Goal: Transaction & Acquisition: Download file/media

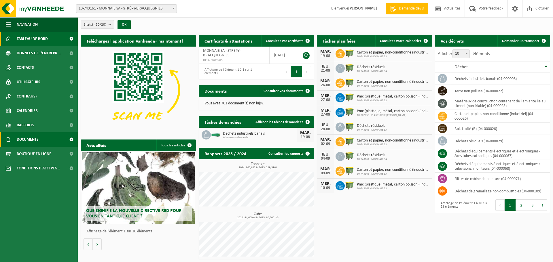
click at [25, 140] on span "Documents" at bounding box center [28, 140] width 22 height 14
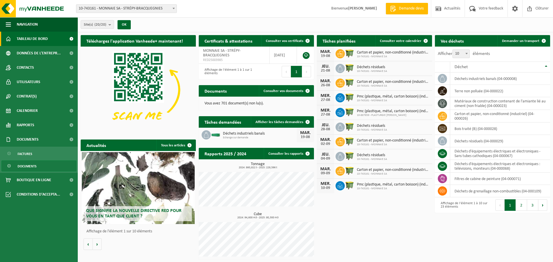
click at [27, 168] on span "Documents" at bounding box center [27, 166] width 19 height 11
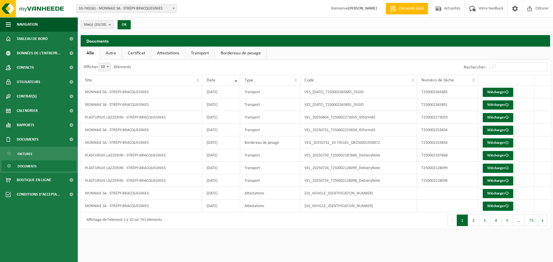
click at [109, 56] on link "Autre" at bounding box center [111, 53] width 22 height 13
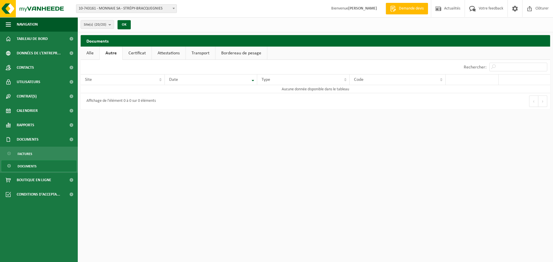
click at [130, 56] on link "Certificat" at bounding box center [137, 53] width 29 height 13
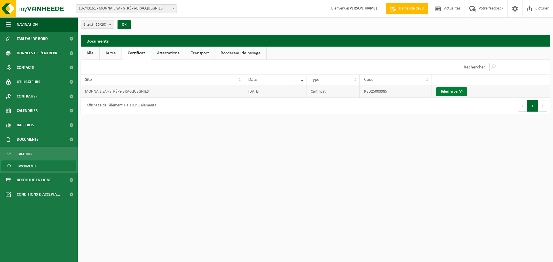
click at [453, 92] on link "Télécharger" at bounding box center [451, 91] width 31 height 9
click at [173, 54] on link "Attestations" at bounding box center [168, 53] width 34 height 13
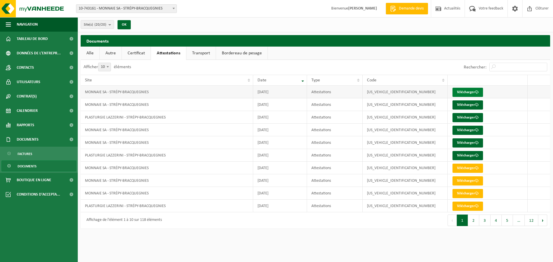
click at [475, 90] on link "Télécharger" at bounding box center [468, 92] width 31 height 9
click at [464, 103] on link "Télécharger" at bounding box center [468, 105] width 31 height 9
click at [460, 116] on link "Télécharger" at bounding box center [468, 117] width 31 height 9
click at [474, 142] on link "Télécharger" at bounding box center [468, 143] width 31 height 9
click at [466, 155] on link "Télécharger" at bounding box center [468, 155] width 31 height 9
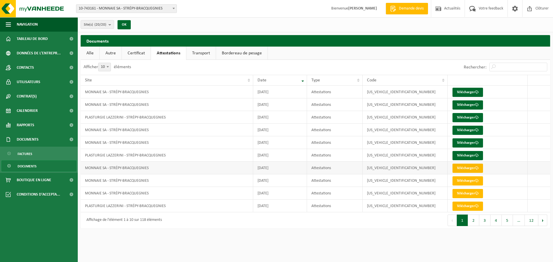
click at [467, 167] on link "Télécharger" at bounding box center [468, 168] width 31 height 9
click at [463, 183] on link "Télécharger" at bounding box center [468, 181] width 31 height 9
click at [468, 194] on link "Télécharger" at bounding box center [468, 193] width 31 height 9
click at [478, 207] on span at bounding box center [477, 207] width 4 height 4
click at [476, 220] on button "2" at bounding box center [473, 221] width 11 height 12
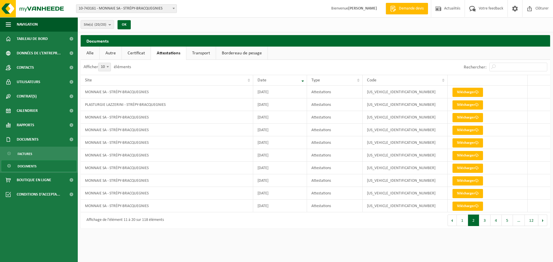
click at [473, 221] on button "2" at bounding box center [473, 221] width 11 height 12
click at [470, 92] on link "Télécharger" at bounding box center [468, 92] width 31 height 9
click at [470, 103] on link "Télécharger" at bounding box center [468, 105] width 31 height 9
click at [472, 130] on link "Télécharger" at bounding box center [468, 130] width 31 height 9
click at [467, 142] on link "Télécharger" at bounding box center [468, 143] width 31 height 9
